Goal: Feedback & Contribution: Contribute content

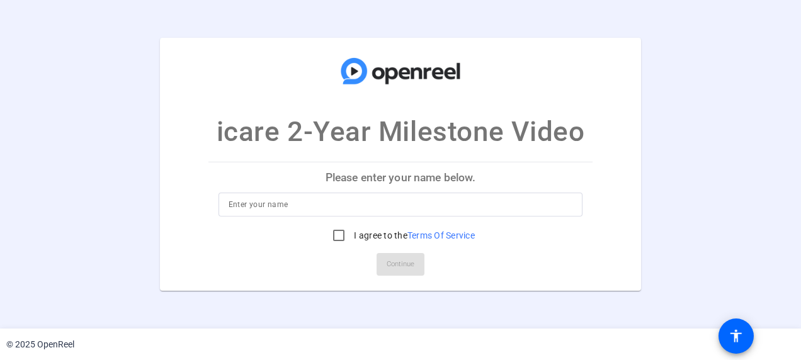
click at [558, 316] on openreel-ugc-auth "icare 2-Year Milestone Video Please enter your name below. I agree to the Terms…" at bounding box center [400, 164] width 801 height 329
click at [342, 241] on input "I agree to the Terms Of Service" at bounding box center [338, 235] width 25 height 25
checkbox input "true"
click at [407, 267] on mat-card-actions "Continue" at bounding box center [400, 264] width 395 height 33
click at [238, 208] on input at bounding box center [401, 204] width 344 height 15
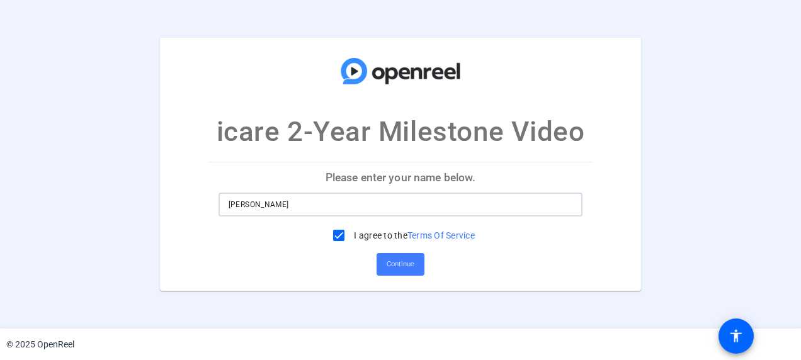
type input "[PERSON_NAME]"
click at [417, 271] on span at bounding box center [401, 264] width 48 height 30
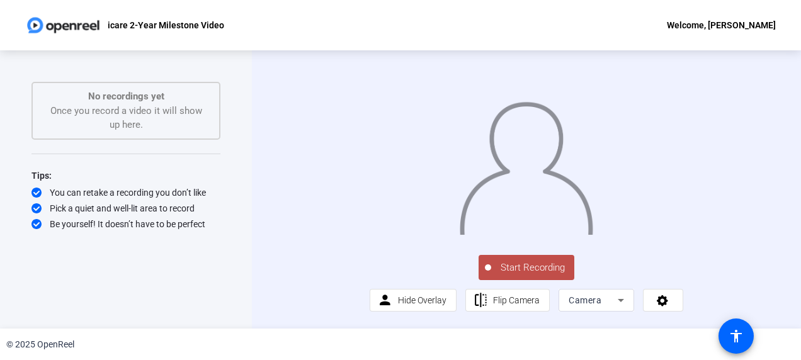
click at [531, 280] on button "Start Recording" at bounding box center [527, 267] width 96 height 25
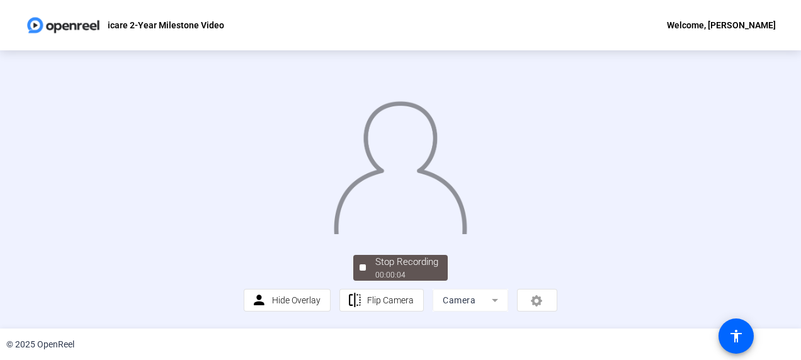
scroll to position [99, 0]
click at [416, 275] on div "00:00:06" at bounding box center [406, 274] width 63 height 11
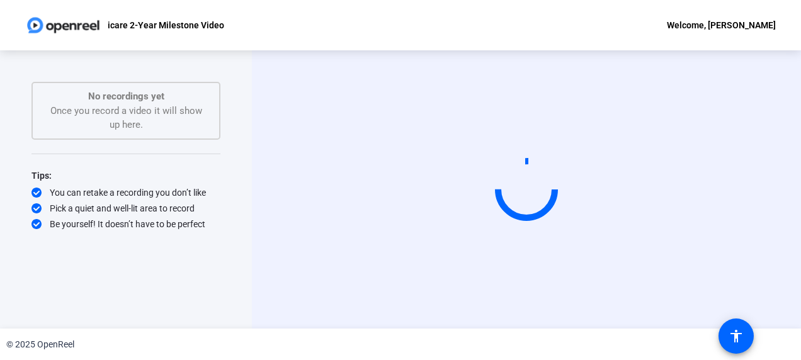
scroll to position [0, 0]
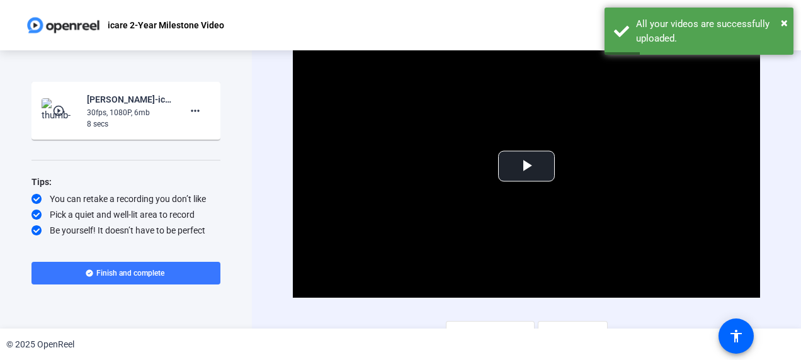
click at [57, 108] on mat-icon "play_circle_outline" at bounding box center [59, 111] width 15 height 13
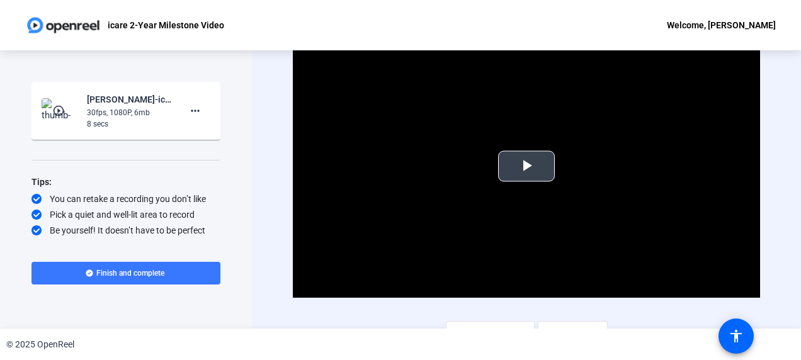
click at [526, 166] on span "Video Player" at bounding box center [526, 166] width 0 height 0
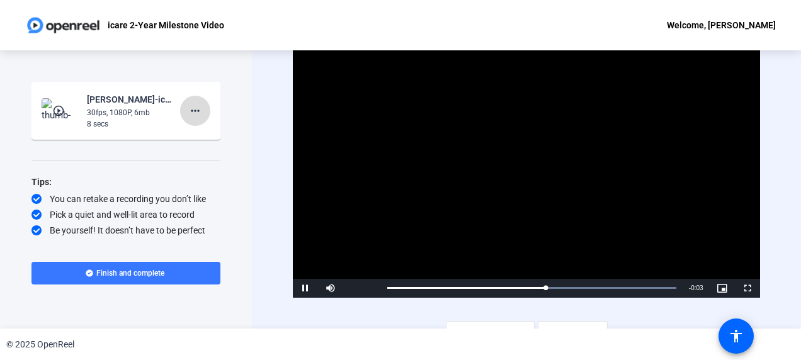
click at [196, 116] on mat-icon "more_horiz" at bounding box center [195, 110] width 15 height 15
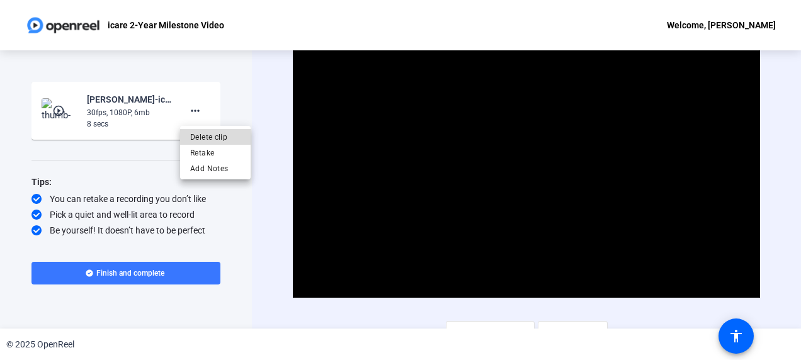
click at [213, 135] on span "Delete clip" at bounding box center [215, 137] width 50 height 15
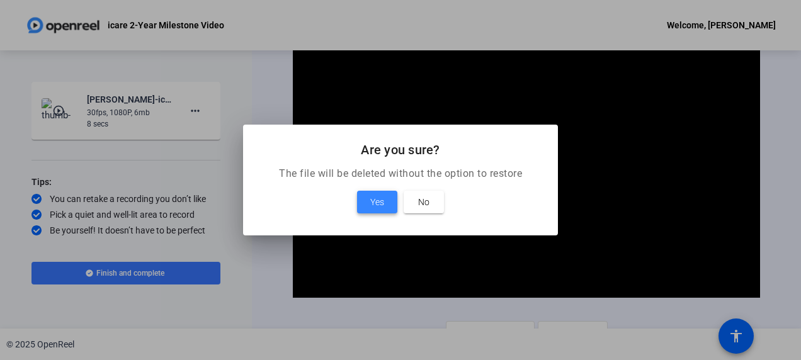
click at [377, 201] on span "Yes" at bounding box center [377, 202] width 14 height 15
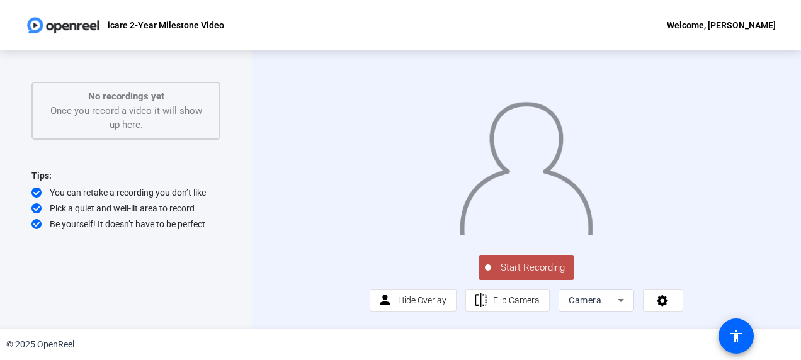
click at [538, 275] on span "Start Recording" at bounding box center [532, 268] width 83 height 14
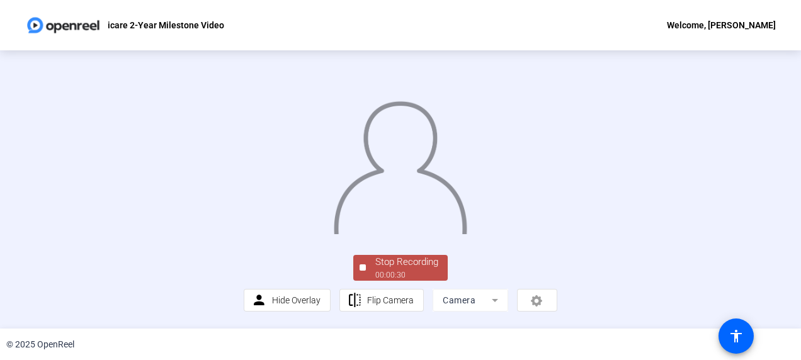
scroll to position [99, 0]
click at [405, 275] on div "00:00:32" at bounding box center [406, 274] width 63 height 11
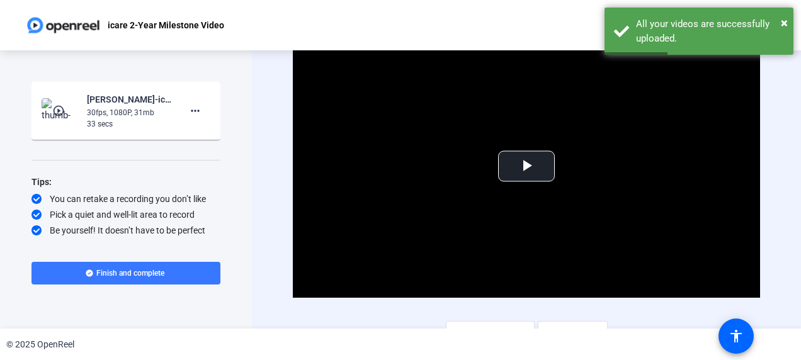
click at [59, 107] on mat-icon "play_circle_outline" at bounding box center [59, 111] width 15 height 13
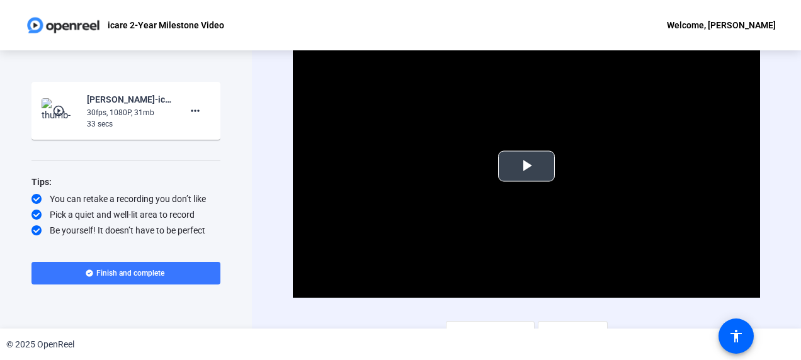
click at [526, 166] on span "Video Player" at bounding box center [526, 166] width 0 height 0
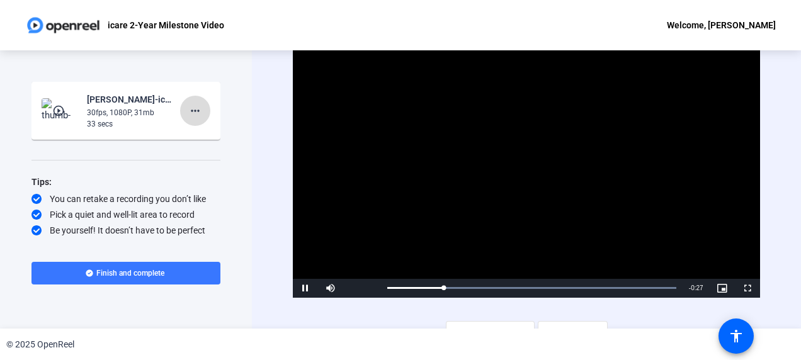
click at [190, 107] on mat-icon "more_horiz" at bounding box center [195, 110] width 15 height 15
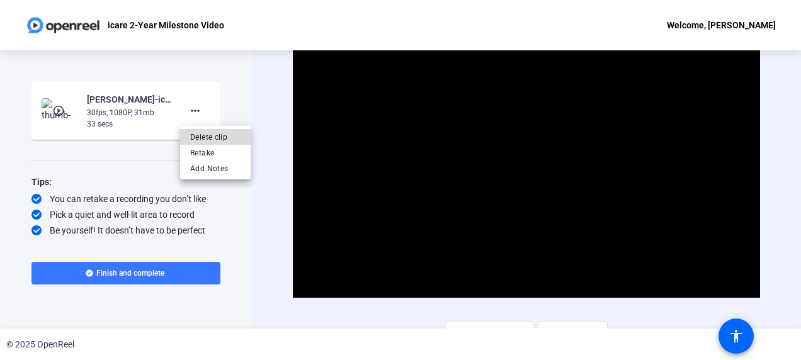
click at [214, 139] on span "Delete clip" at bounding box center [215, 137] width 50 height 15
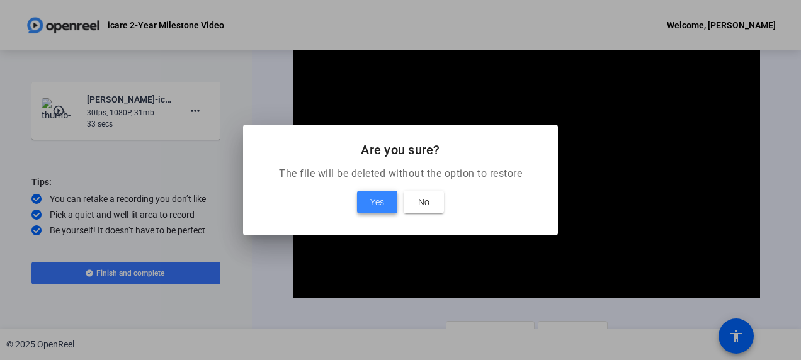
click at [380, 198] on span "Yes" at bounding box center [377, 202] width 14 height 15
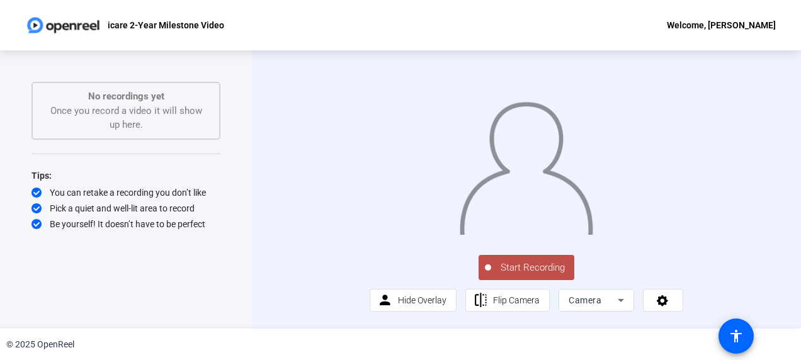
click at [536, 275] on span "Start Recording" at bounding box center [532, 268] width 83 height 14
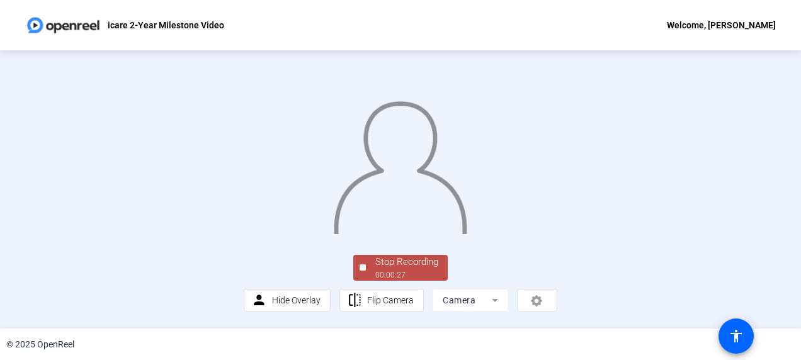
scroll to position [99, 0]
click at [407, 275] on div "00:00:28" at bounding box center [406, 274] width 63 height 11
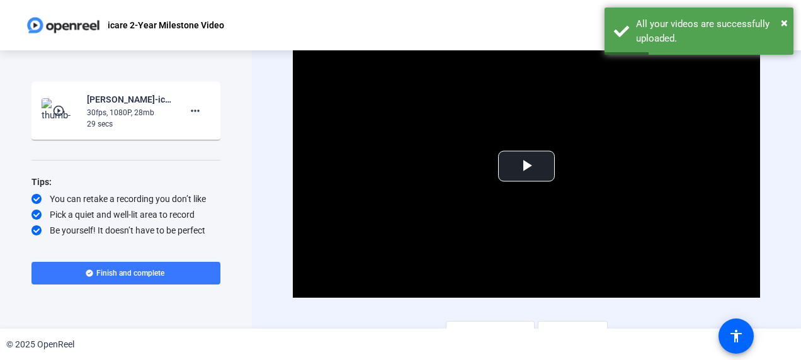
click at [55, 104] on img at bounding box center [60, 110] width 37 height 25
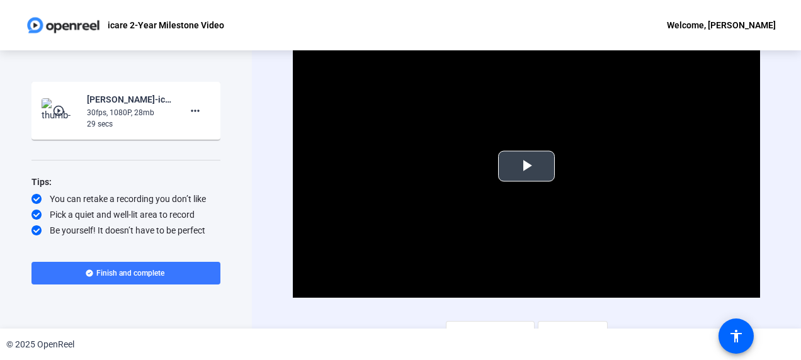
click at [526, 166] on span "Video Player" at bounding box center [526, 166] width 0 height 0
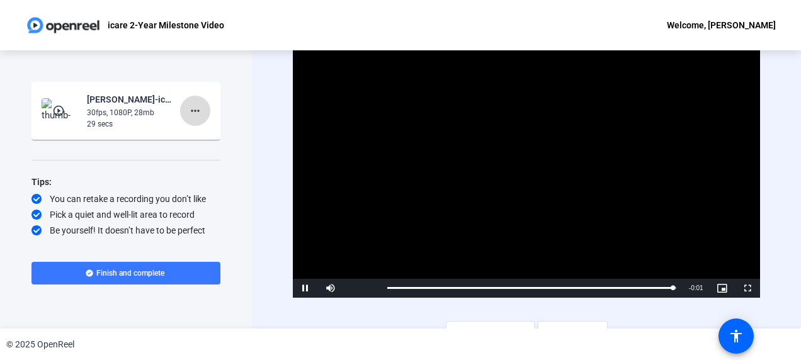
click at [204, 107] on span at bounding box center [195, 111] width 30 height 30
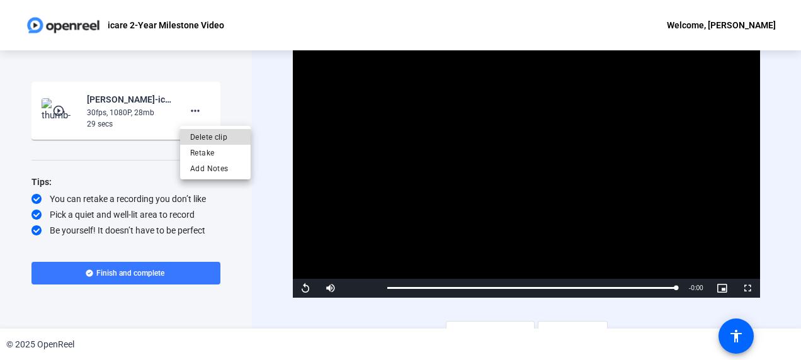
click at [214, 137] on span "Delete clip" at bounding box center [215, 137] width 50 height 15
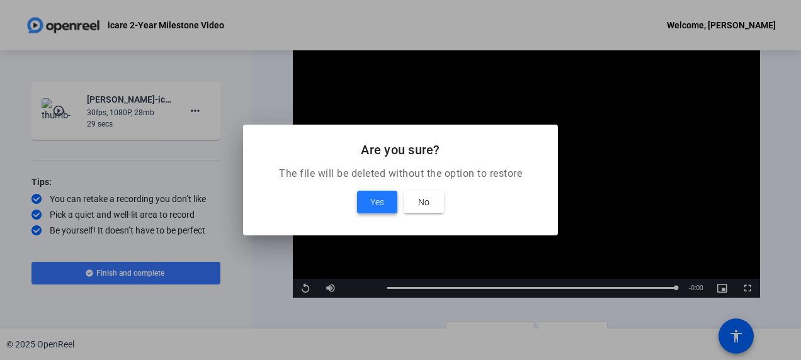
click at [385, 200] on span at bounding box center [377, 202] width 40 height 30
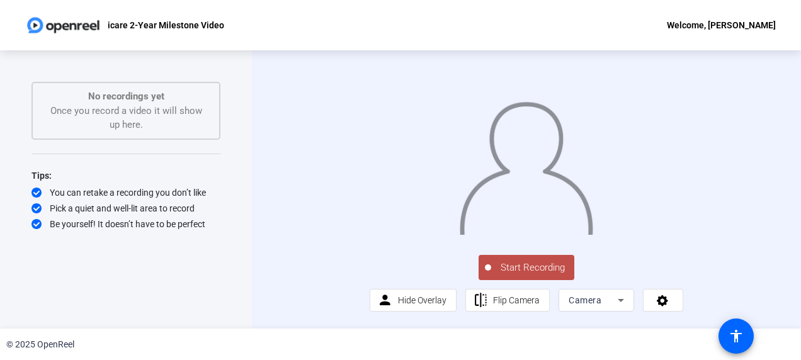
click at [524, 275] on span "Start Recording" at bounding box center [532, 268] width 83 height 14
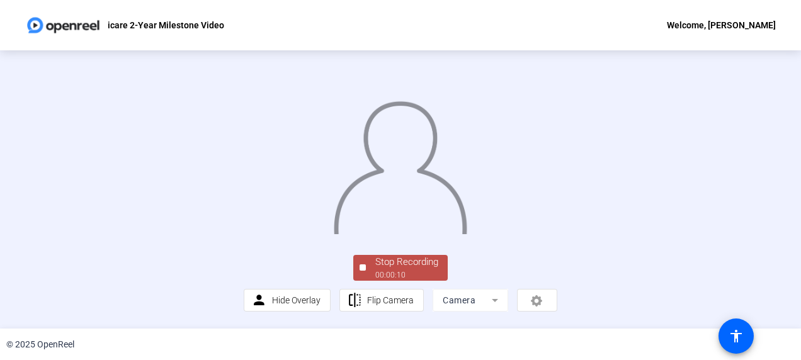
scroll to position [99, 0]
click at [416, 269] on div "Stop Recording" at bounding box center [406, 262] width 63 height 14
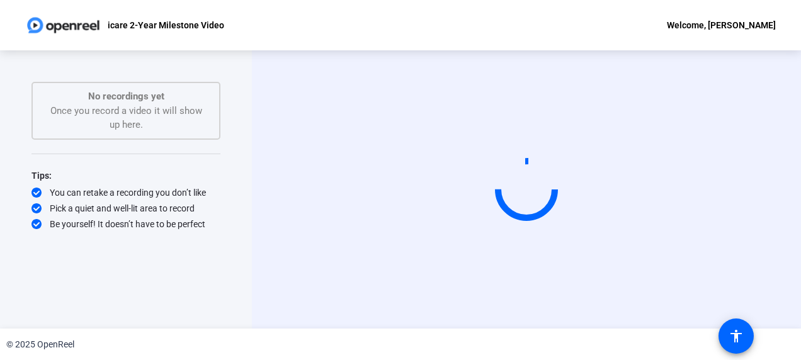
scroll to position [0, 0]
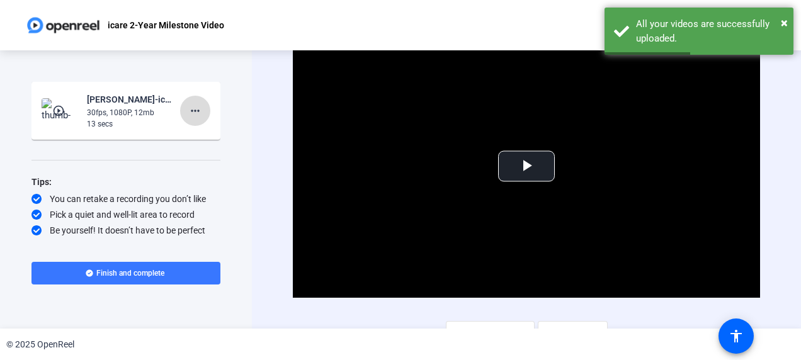
click at [193, 110] on mat-icon "more_horiz" at bounding box center [195, 110] width 15 height 15
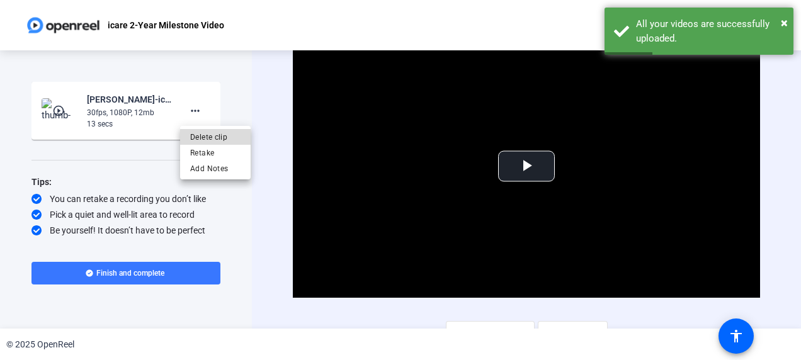
click at [208, 135] on span "Delete clip" at bounding box center [215, 137] width 50 height 15
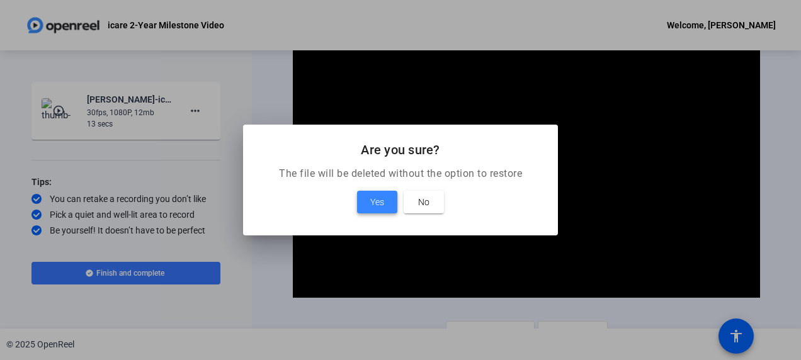
click at [385, 204] on span at bounding box center [377, 202] width 40 height 30
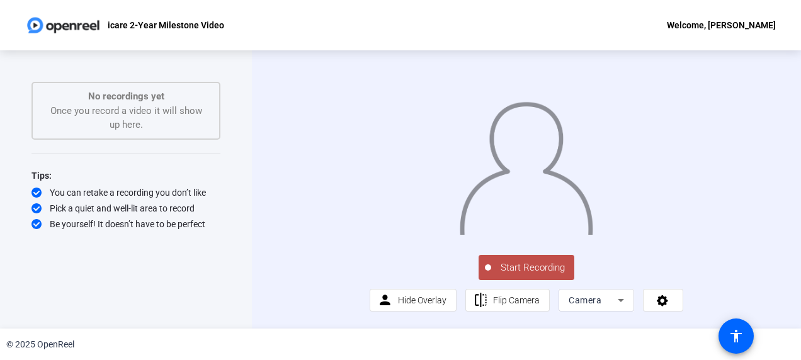
click at [529, 275] on span "Start Recording" at bounding box center [532, 268] width 83 height 14
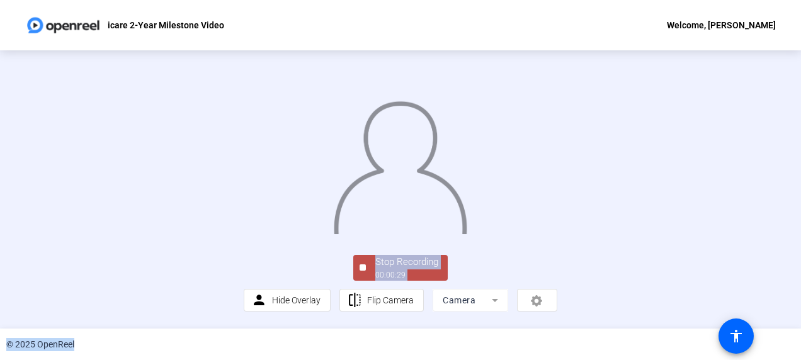
drag, startPoint x: 792, startPoint y: 228, endPoint x: 792, endPoint y: 337, distance: 109.6
click at [792, 337] on div "icare 2-Year Milestone Video Welcome, [PERSON_NAME] Start Recording No recordin…" at bounding box center [400, 180] width 801 height 360
drag, startPoint x: 792, startPoint y: 337, endPoint x: 772, endPoint y: 232, distance: 107.7
click at [772, 232] on div "Stop Recording 00:00:30 person Hide Overlay flip Flip Camera Camera" at bounding box center [400, 189] width 801 height 278
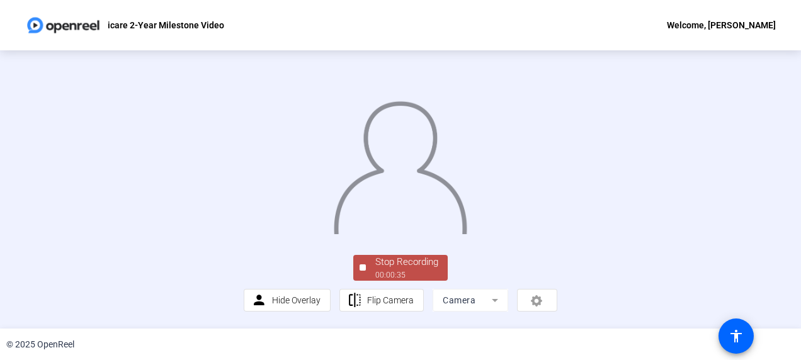
click at [404, 269] on div "Stop Recording" at bounding box center [406, 262] width 63 height 14
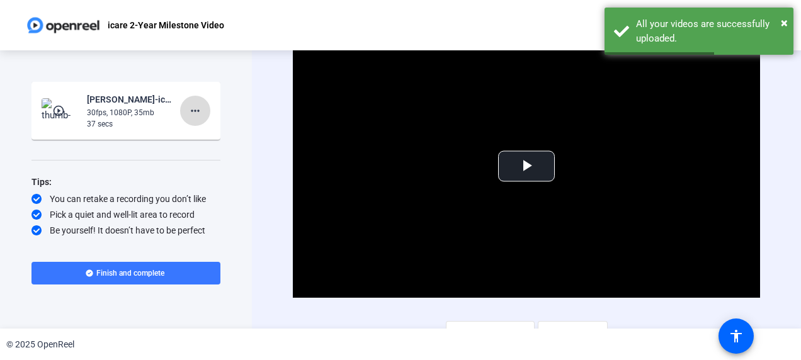
click at [198, 114] on mat-icon "more_horiz" at bounding box center [195, 110] width 15 height 15
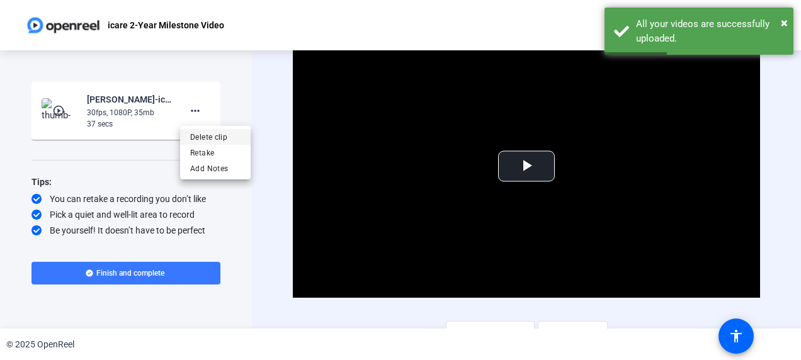
click at [219, 137] on span "Delete clip" at bounding box center [215, 137] width 50 height 15
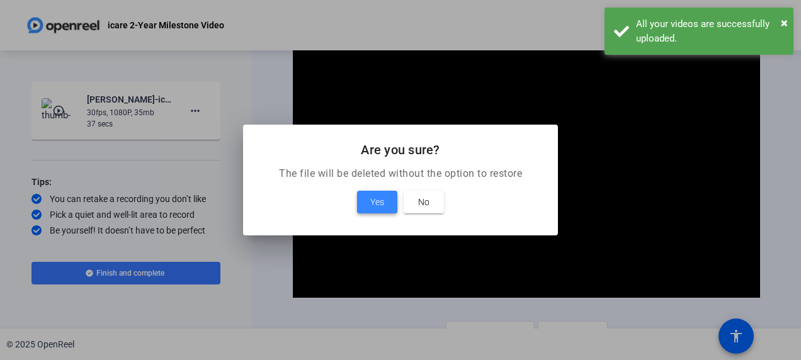
click at [380, 199] on span "Yes" at bounding box center [377, 202] width 14 height 15
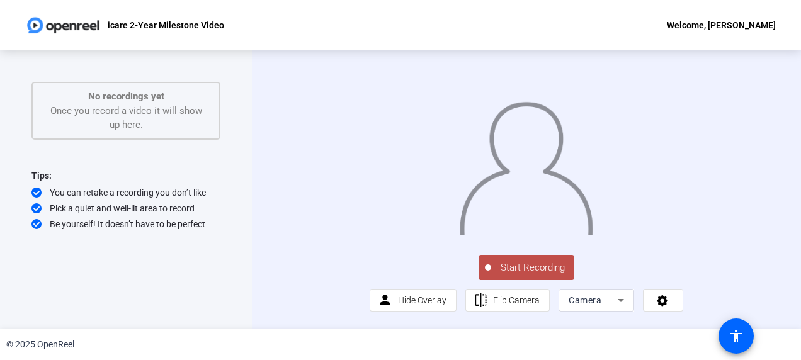
click at [541, 275] on span "Start Recording" at bounding box center [532, 268] width 83 height 14
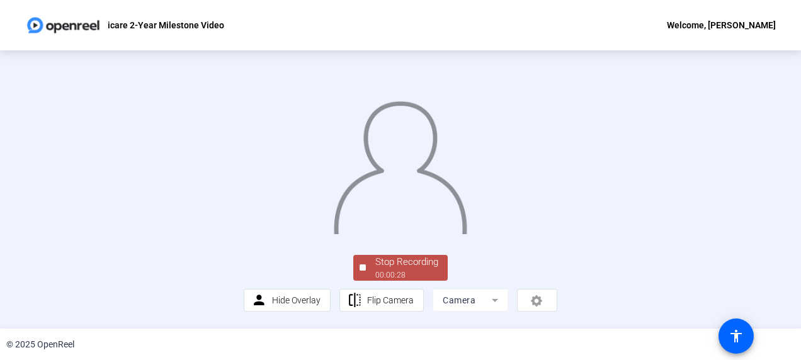
scroll to position [99, 0]
click at [433, 269] on div "Stop Recording" at bounding box center [406, 262] width 63 height 14
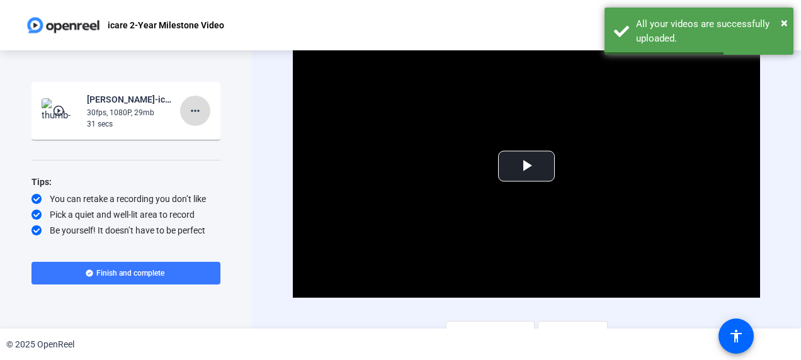
click at [196, 110] on mat-icon "more_horiz" at bounding box center [195, 110] width 15 height 15
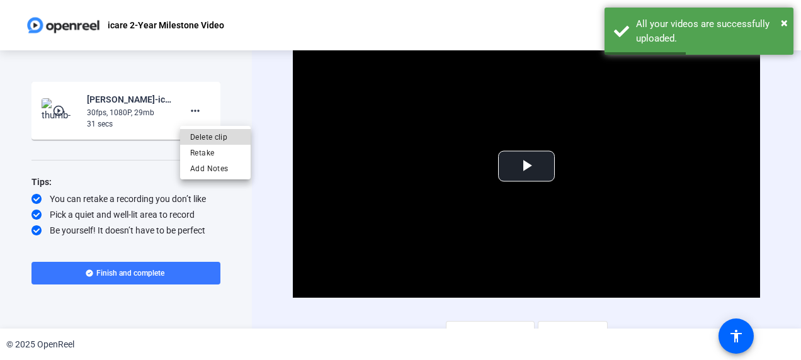
click at [214, 139] on span "Delete clip" at bounding box center [215, 137] width 50 height 15
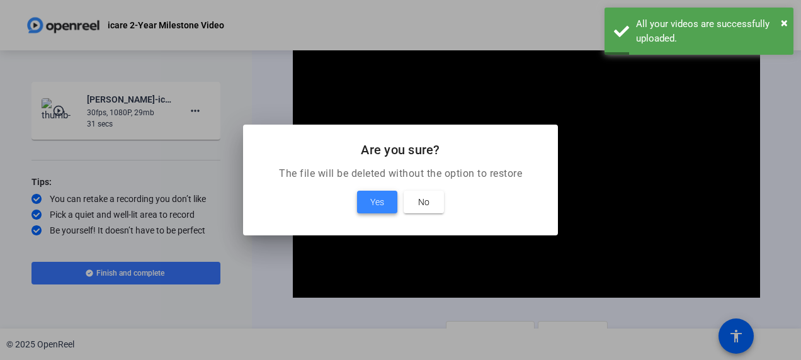
click at [378, 201] on span "Yes" at bounding box center [377, 202] width 14 height 15
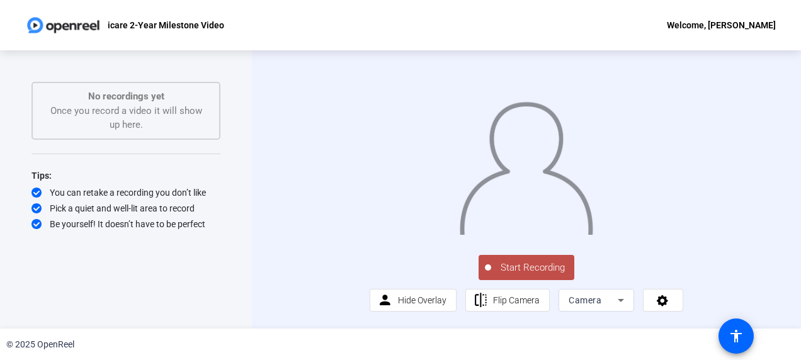
click at [522, 275] on span "Start Recording" at bounding box center [532, 268] width 83 height 14
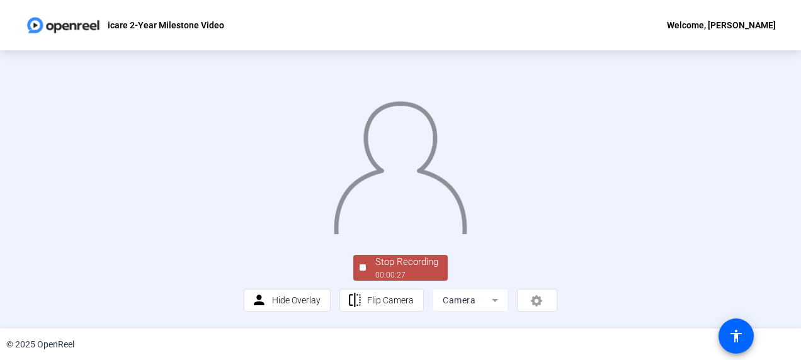
scroll to position [99, 0]
click at [422, 269] on div "Stop Recording" at bounding box center [406, 262] width 63 height 14
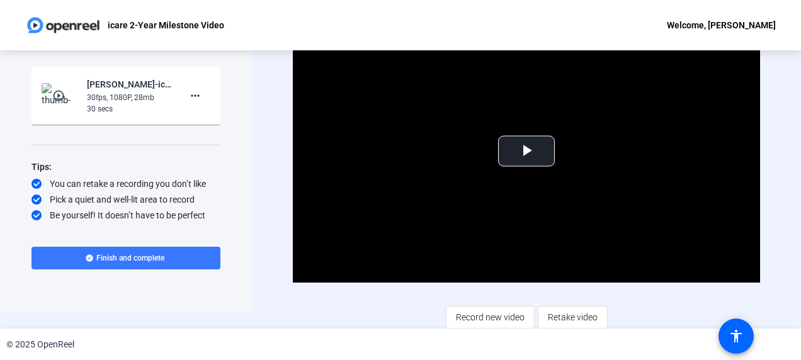
scroll to position [18, 0]
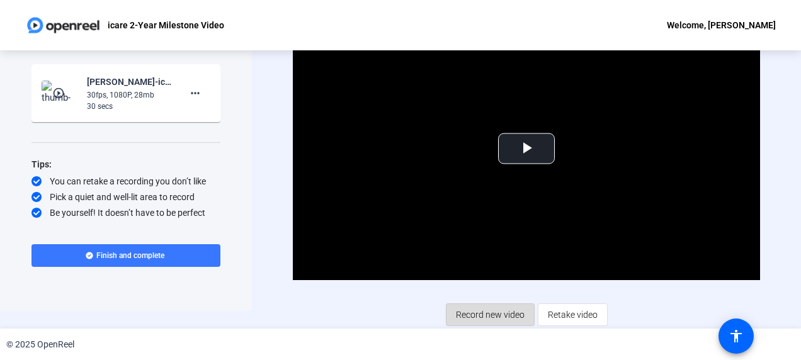
click at [485, 312] on span "Record new video" at bounding box center [490, 315] width 69 height 24
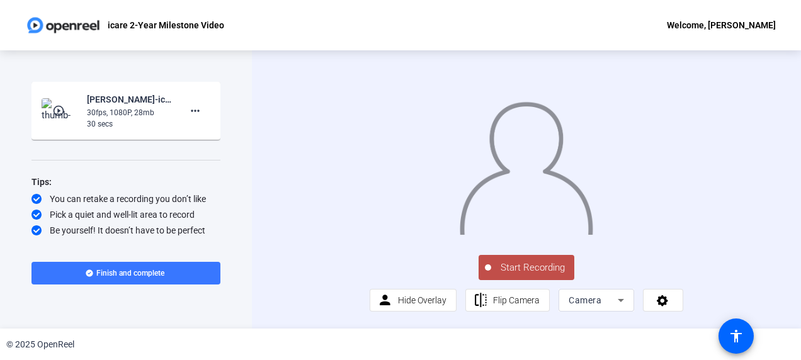
click at [531, 275] on span "Start Recording" at bounding box center [532, 268] width 83 height 14
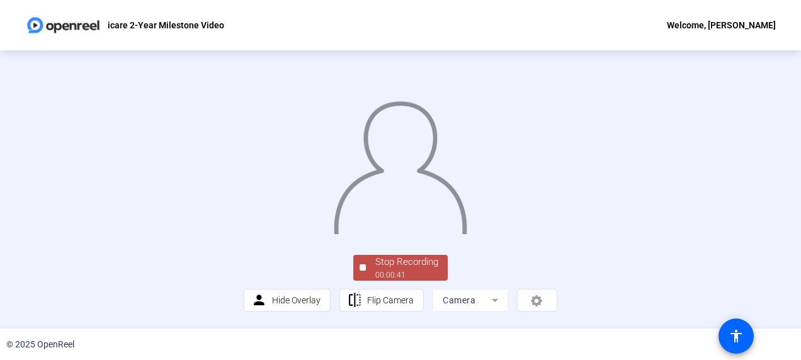
scroll to position [99, 0]
click at [419, 266] on div "Stop Recording" at bounding box center [406, 262] width 63 height 14
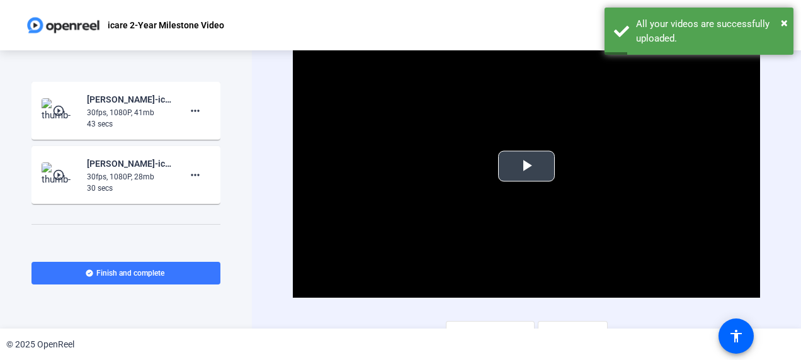
click at [526, 166] on span "Video Player" at bounding box center [526, 166] width 0 height 0
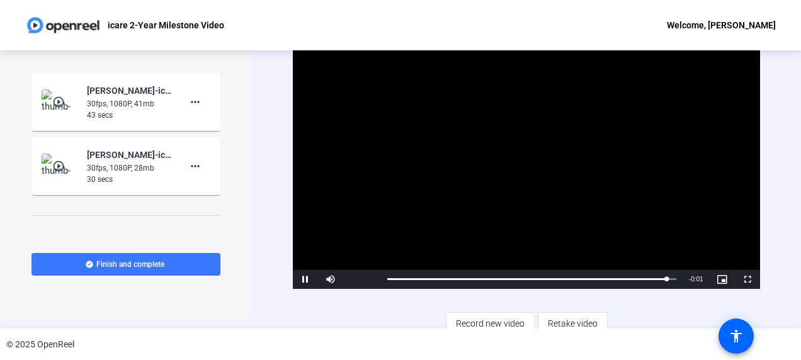
scroll to position [18, 0]
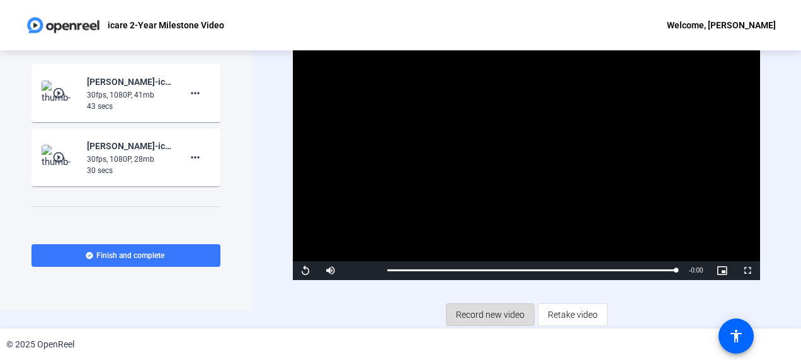
click at [475, 317] on span "Record new video" at bounding box center [490, 315] width 69 height 24
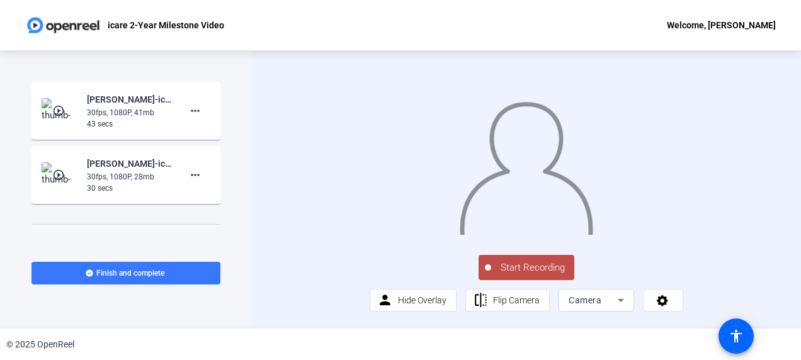
click at [520, 275] on span "Start Recording" at bounding box center [532, 268] width 83 height 14
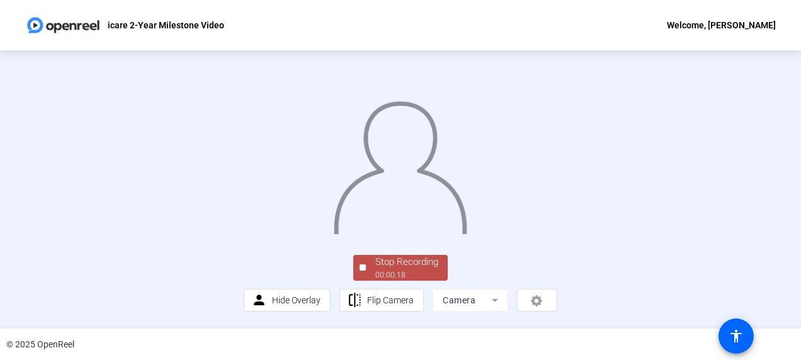
scroll to position [99, 0]
click at [419, 269] on div "Stop Recording" at bounding box center [406, 262] width 63 height 14
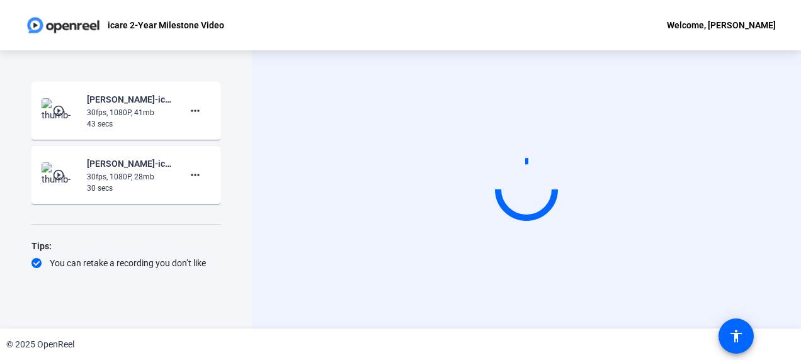
scroll to position [0, 0]
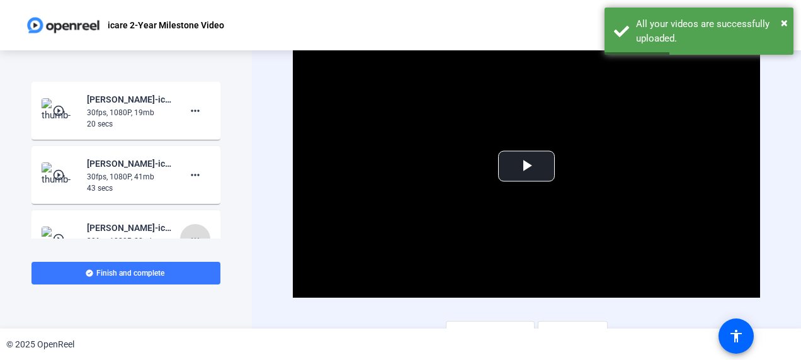
click at [196, 234] on span at bounding box center [195, 239] width 30 height 30
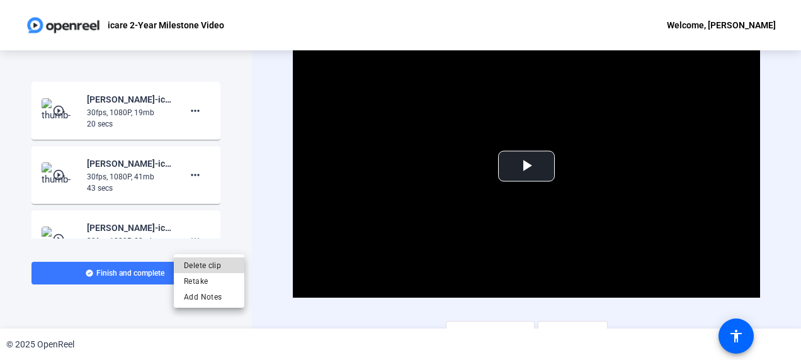
click at [217, 261] on span "Delete clip" at bounding box center [209, 265] width 50 height 15
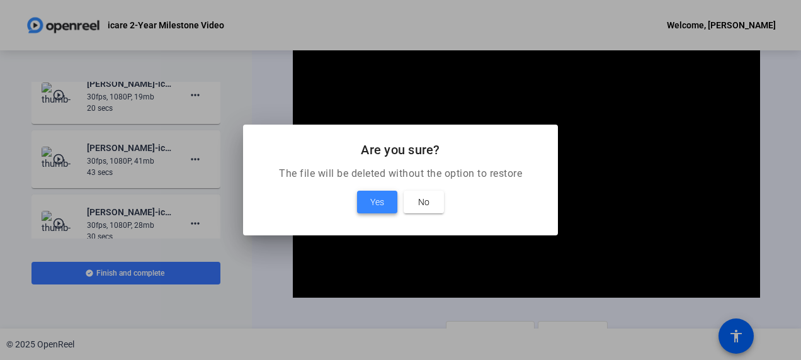
click at [377, 203] on span "Yes" at bounding box center [377, 202] width 14 height 15
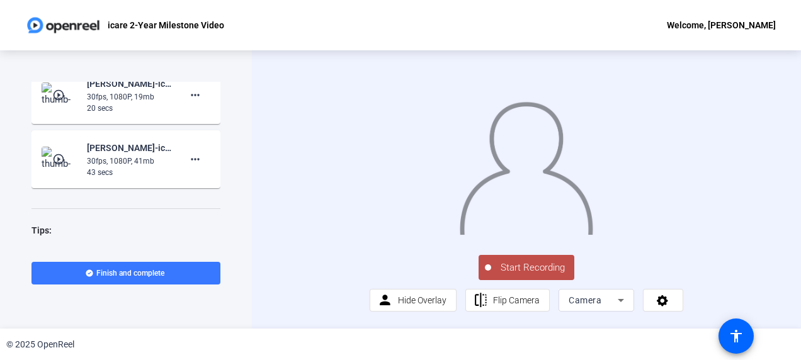
click at [527, 275] on span "Start Recording" at bounding box center [532, 268] width 83 height 14
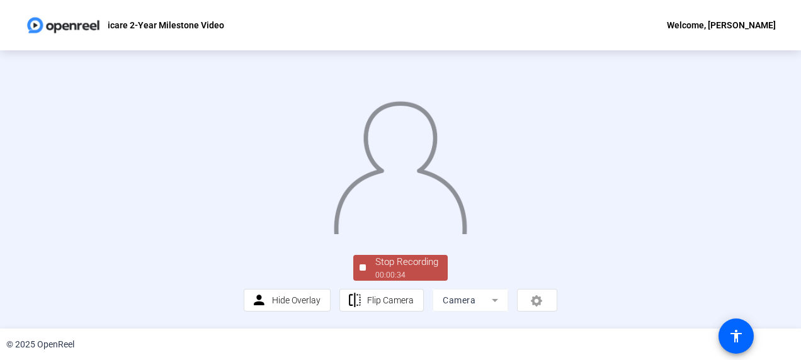
scroll to position [99, 0]
click at [422, 273] on div "00:00:35" at bounding box center [406, 274] width 63 height 11
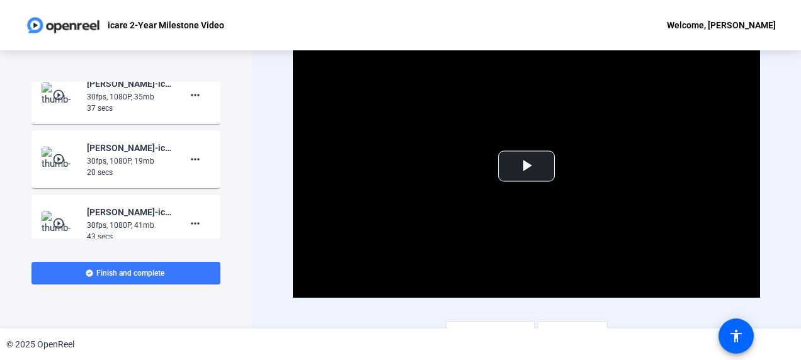
click at [65, 101] on img at bounding box center [60, 94] width 37 height 25
click at [526, 166] on span "Video Player" at bounding box center [526, 166] width 0 height 0
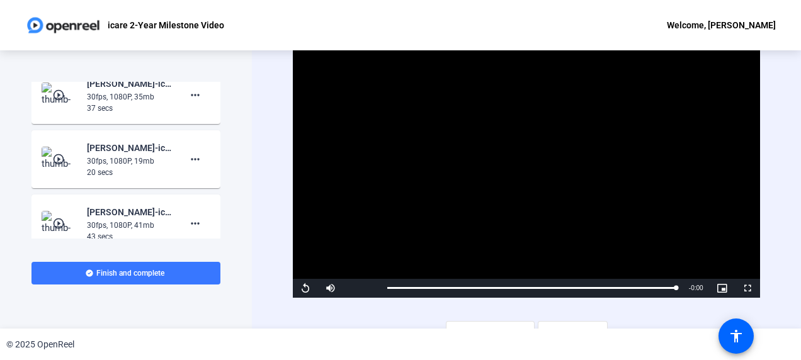
click at [60, 159] on mat-icon "play_circle_outline" at bounding box center [59, 159] width 15 height 13
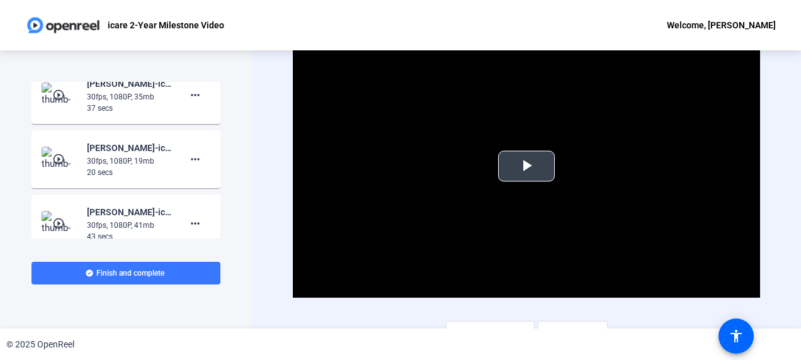
click at [526, 166] on span "Video Player" at bounding box center [526, 166] width 0 height 0
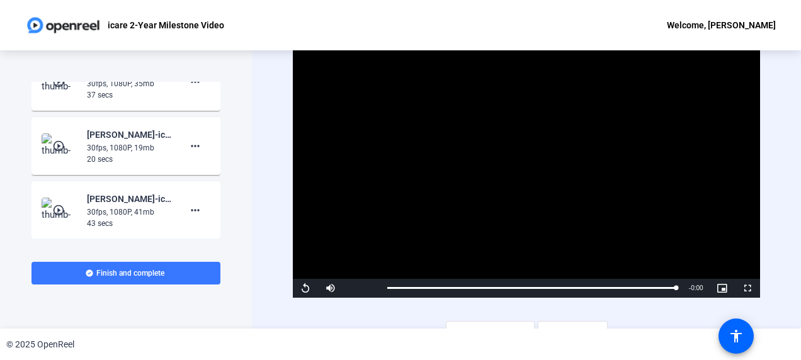
scroll to position [59, 0]
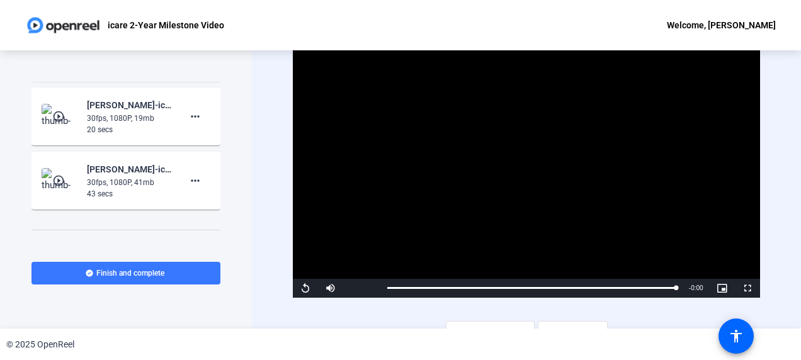
click at [55, 178] on mat-icon "play_circle_outline" at bounding box center [59, 180] width 15 height 13
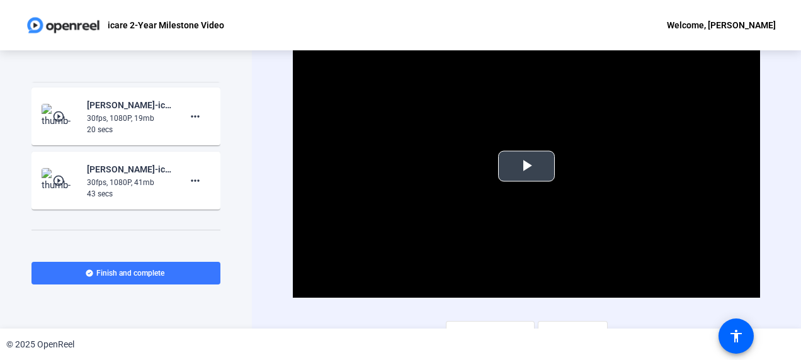
click at [526, 166] on span "Video Player" at bounding box center [526, 166] width 0 height 0
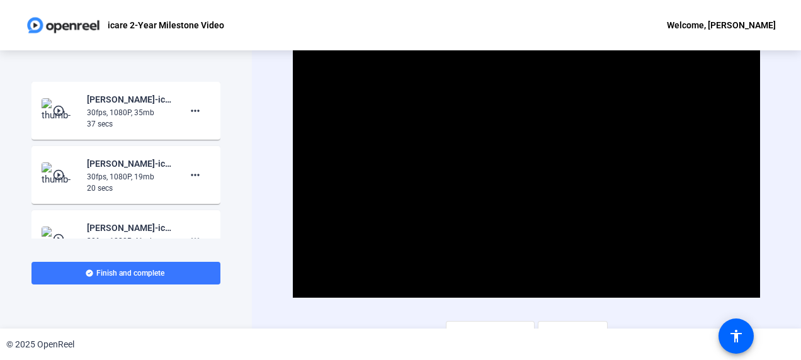
scroll to position [9, 0]
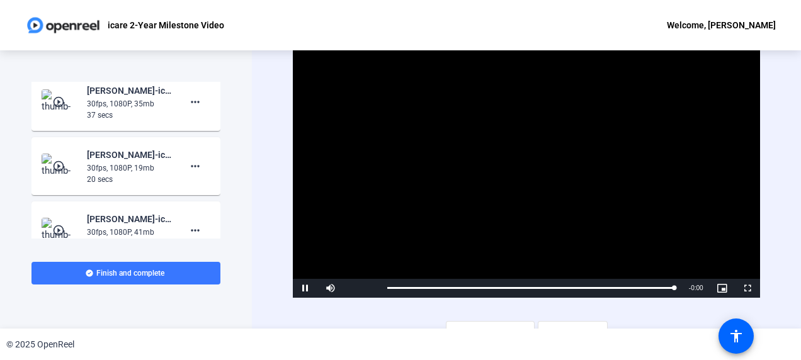
click at [59, 105] on mat-icon "play_circle_outline" at bounding box center [59, 102] width 15 height 13
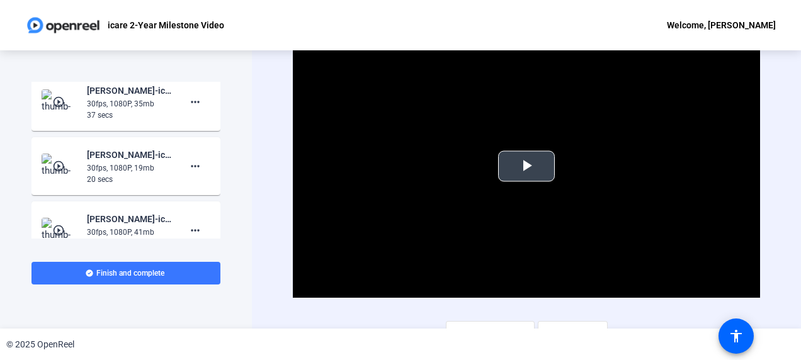
click at [526, 166] on span "Video Player" at bounding box center [526, 166] width 0 height 0
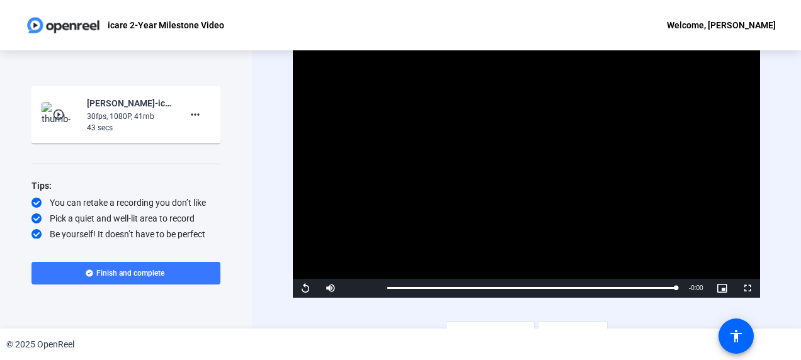
scroll to position [18, 0]
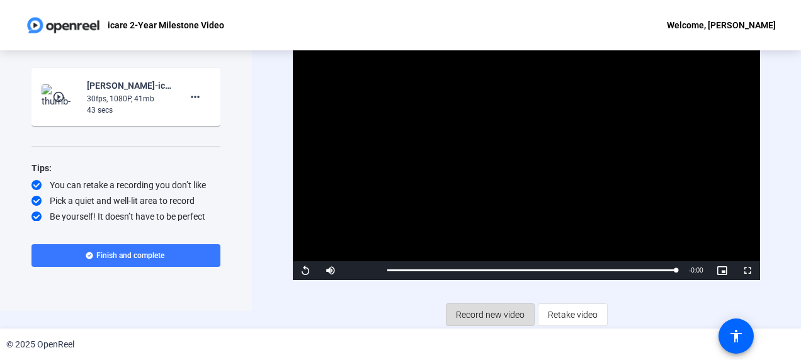
click at [492, 317] on span "Record new video" at bounding box center [490, 315] width 69 height 24
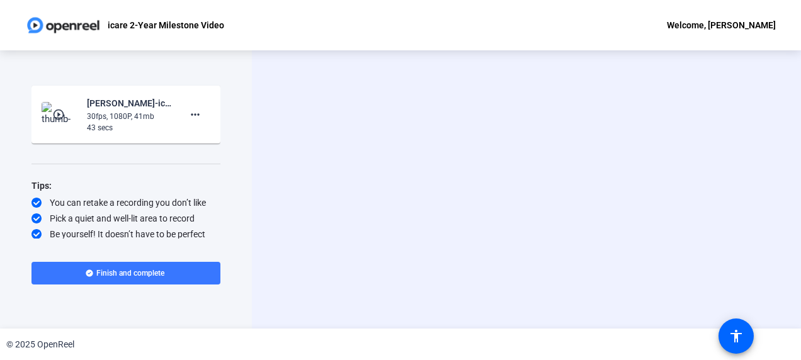
scroll to position [0, 0]
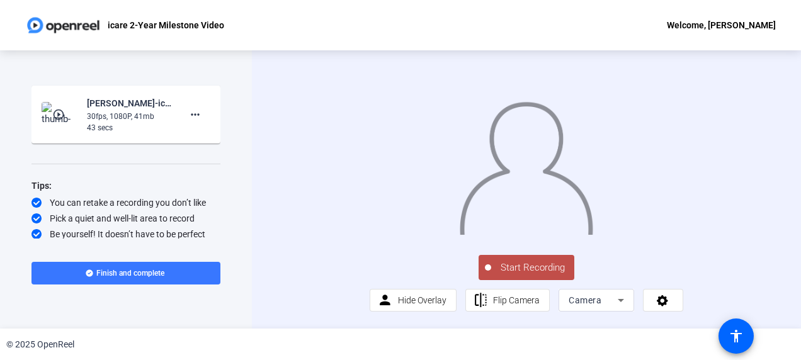
click at [530, 275] on span "Start Recording" at bounding box center [532, 268] width 83 height 14
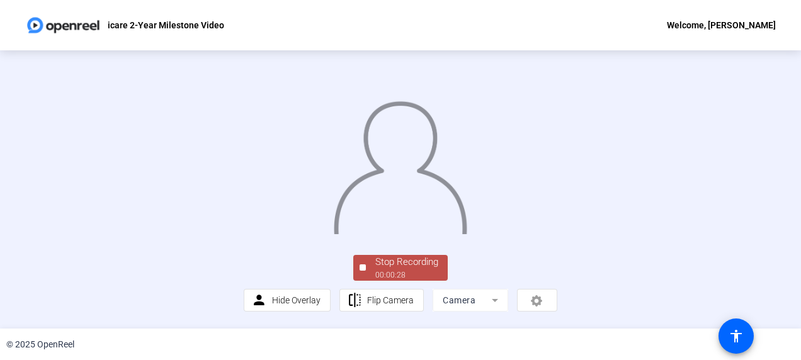
scroll to position [99, 0]
click at [422, 269] on div "Stop Recording" at bounding box center [406, 262] width 63 height 14
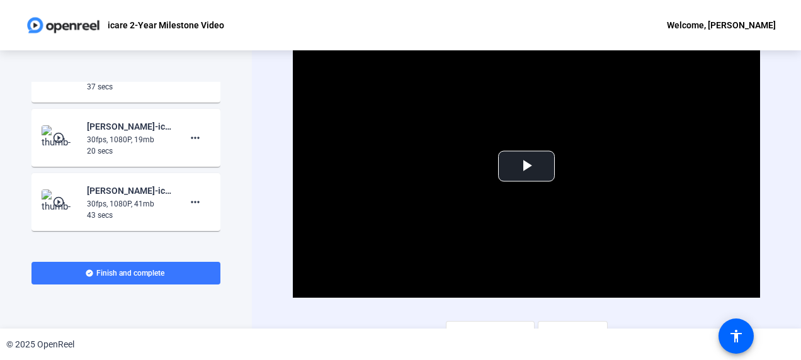
scroll to position [102, 0]
click at [54, 137] on mat-icon "play_circle_outline" at bounding box center [59, 137] width 15 height 13
click at [526, 166] on span "Video Player" at bounding box center [526, 166] width 0 height 0
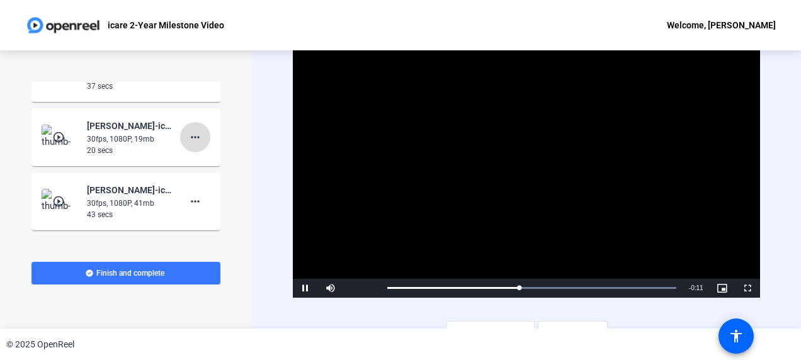
click at [189, 137] on mat-icon "more_horiz" at bounding box center [195, 137] width 15 height 15
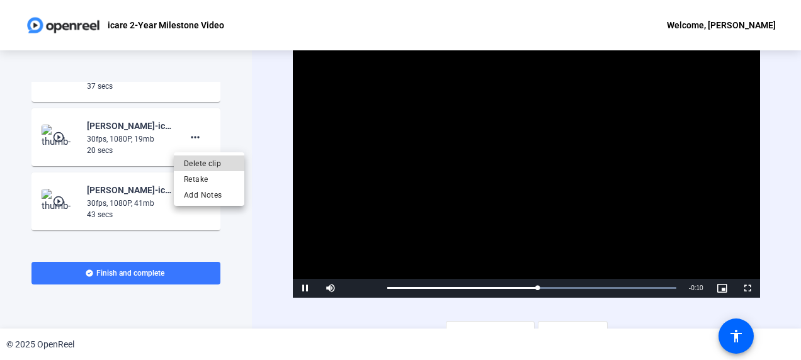
click at [216, 160] on span "Delete clip" at bounding box center [209, 163] width 50 height 15
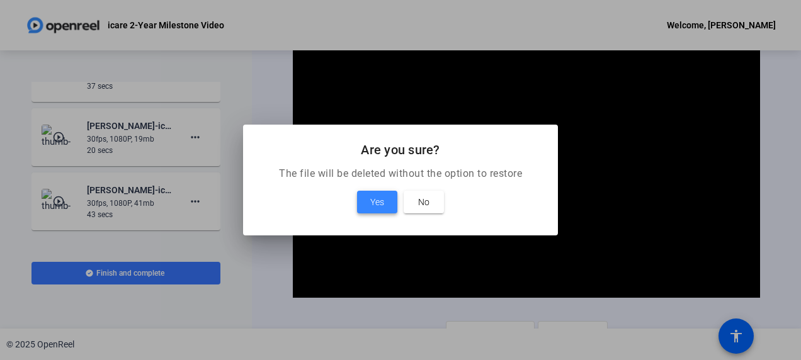
click at [387, 204] on span at bounding box center [377, 202] width 40 height 30
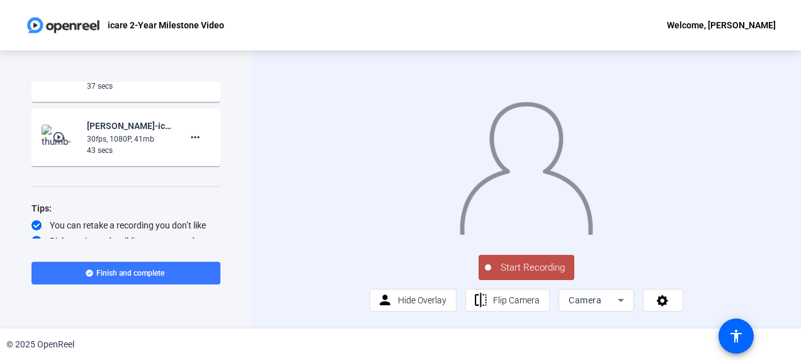
click at [543, 275] on span "Start Recording" at bounding box center [532, 268] width 83 height 14
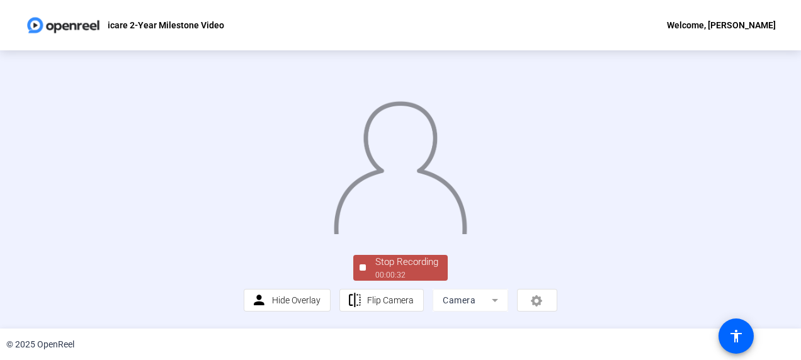
scroll to position [99, 0]
click at [385, 273] on div "00:00:33" at bounding box center [406, 274] width 63 height 11
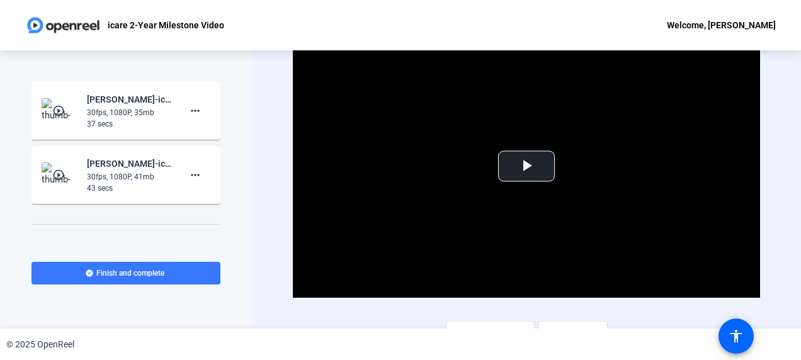
scroll to position [137, 0]
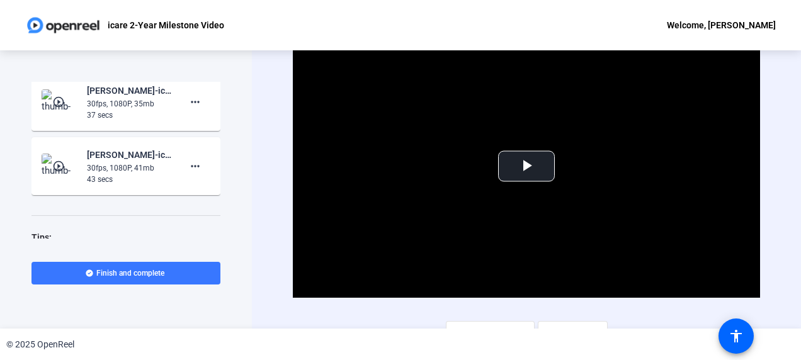
click at [63, 162] on mat-icon "play_circle_outline" at bounding box center [59, 166] width 15 height 13
click at [526, 166] on span "Video Player" at bounding box center [526, 166] width 0 height 0
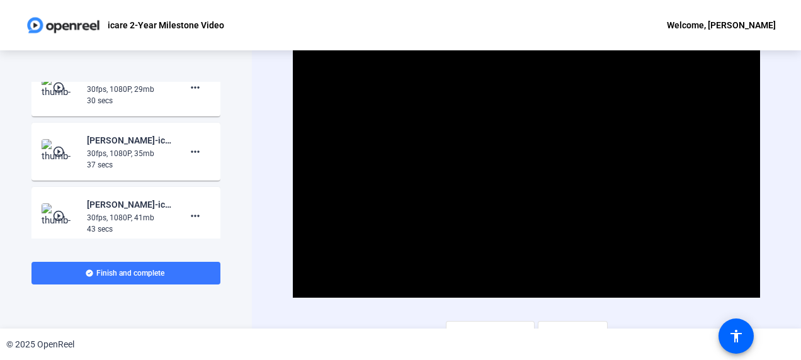
scroll to position [64, 0]
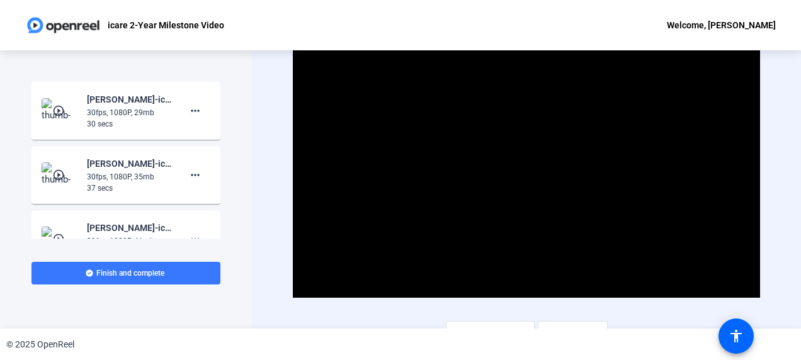
click at [57, 176] on mat-icon "play_circle_outline" at bounding box center [59, 175] width 15 height 13
click at [526, 166] on span "Video Player" at bounding box center [526, 166] width 0 height 0
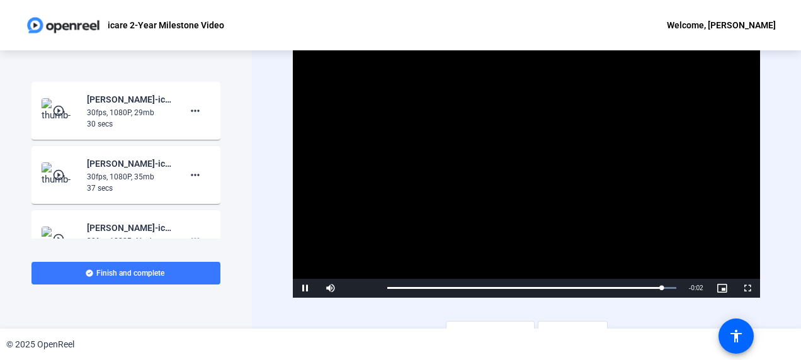
scroll to position [0, 0]
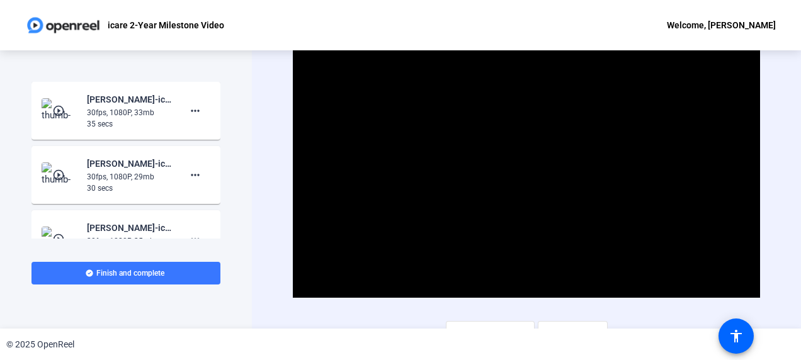
click at [55, 111] on mat-icon "play_circle_outline" at bounding box center [59, 111] width 15 height 13
click at [526, 166] on span "Video Player" at bounding box center [526, 166] width 0 height 0
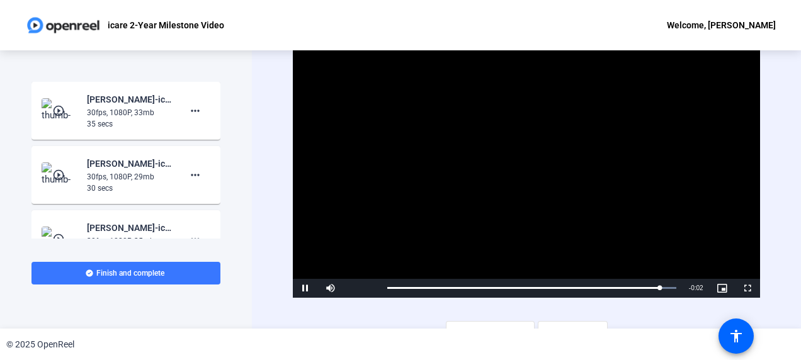
click at [52, 176] on mat-icon "play_circle_outline" at bounding box center [59, 175] width 15 height 13
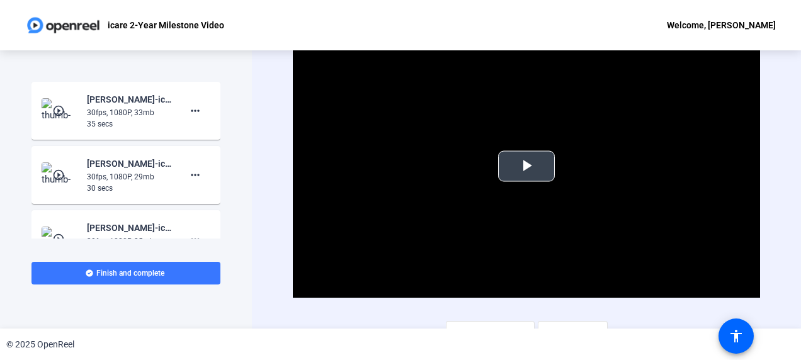
click at [526, 166] on span "Video Player" at bounding box center [526, 166] width 0 height 0
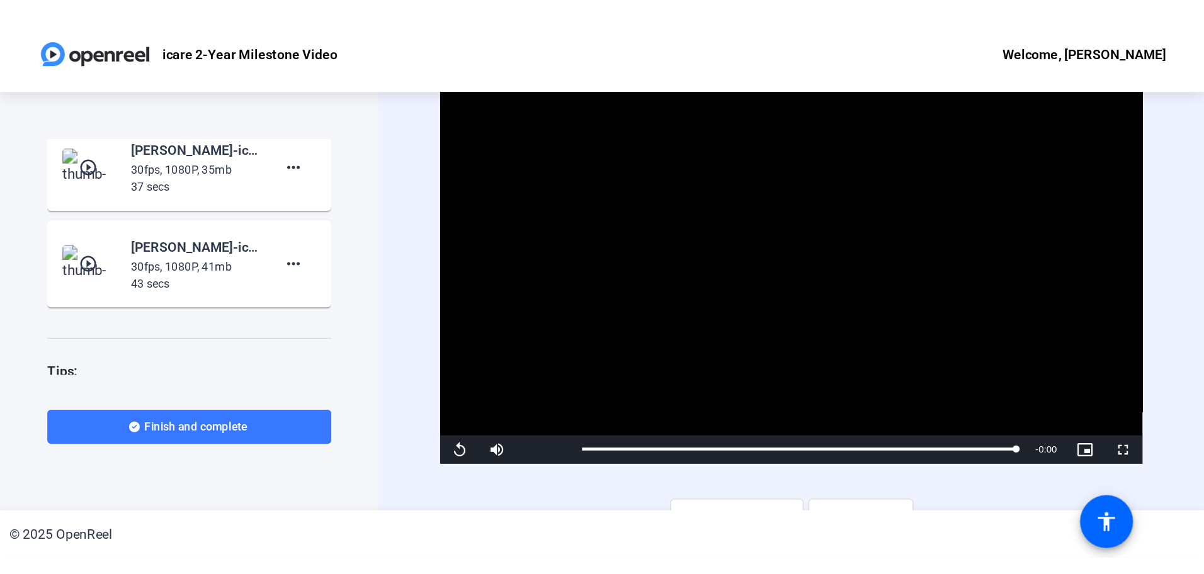
scroll to position [190, 0]
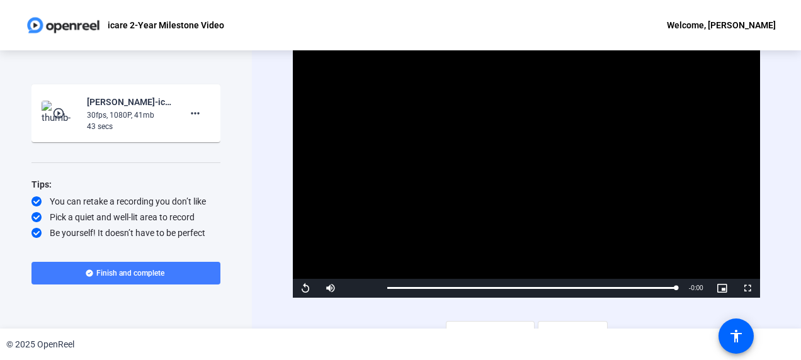
drag, startPoint x: 142, startPoint y: 269, endPoint x: 124, endPoint y: 272, distance: 17.8
click at [124, 272] on span "Finish and complete" at bounding box center [130, 273] width 68 height 10
